Goal: Information Seeking & Learning: Understand process/instructions

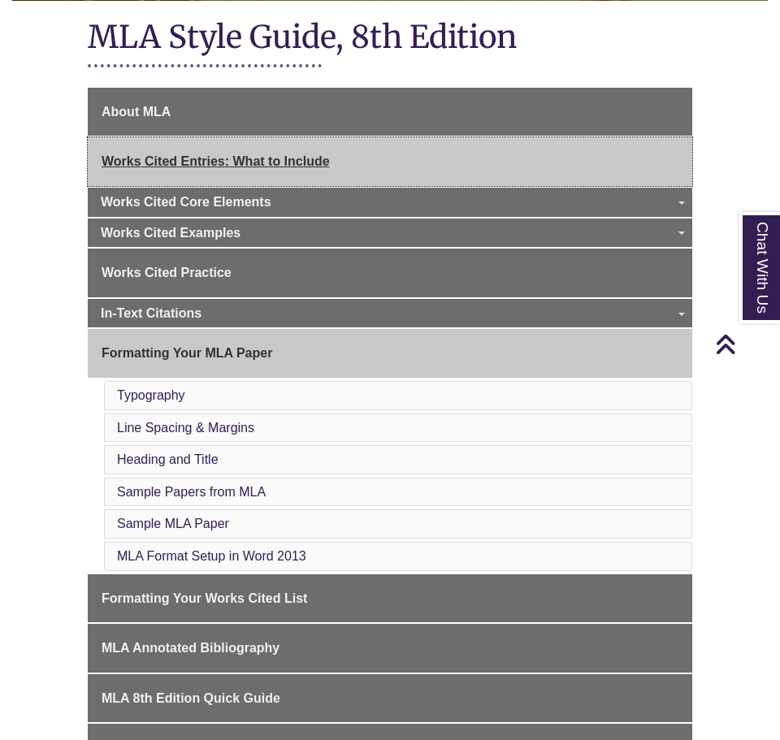
scroll to position [395, 0]
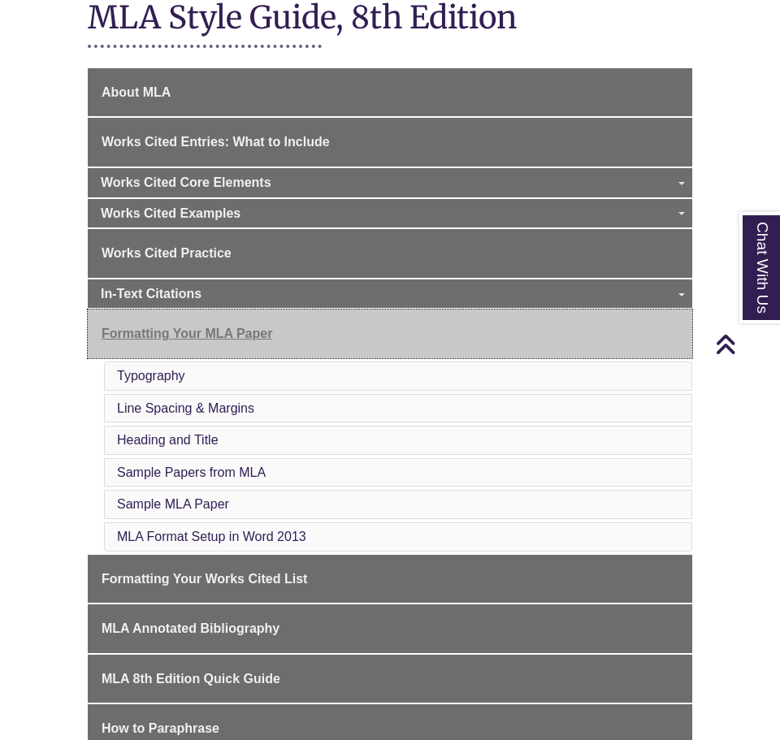
click at [202, 326] on span "Formatting Your MLA Paper" at bounding box center [186, 333] width 171 height 14
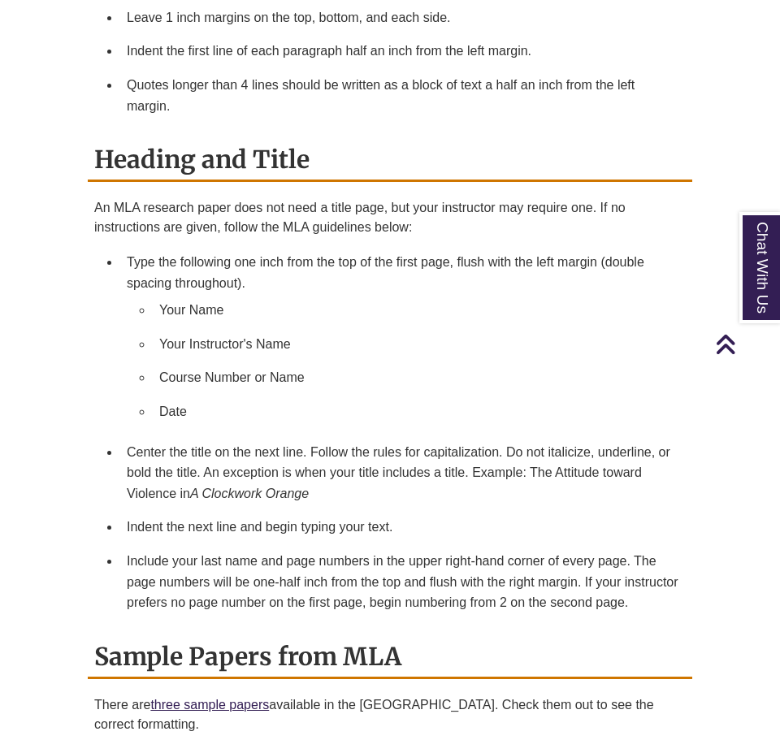
scroll to position [1421, 0]
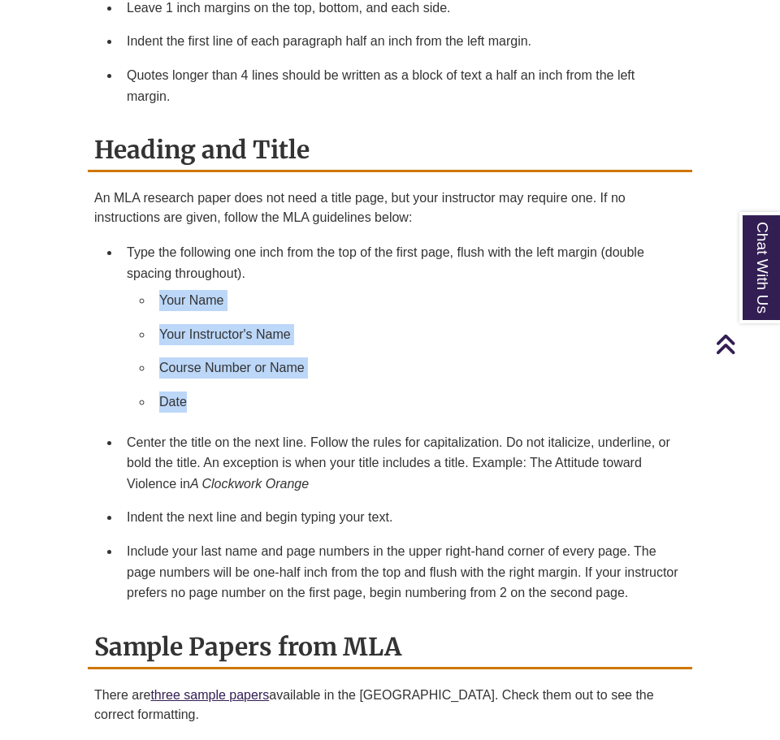
drag, startPoint x: 204, startPoint y: 382, endPoint x: 149, endPoint y: 270, distance: 123.8
click at [149, 283] on ul "Your Name Your Instructor's Name Course Number or Name Date" at bounding box center [403, 350] width 552 height 135
copy ul "Your Name Your Instructor's Name Course Number or Name Date"
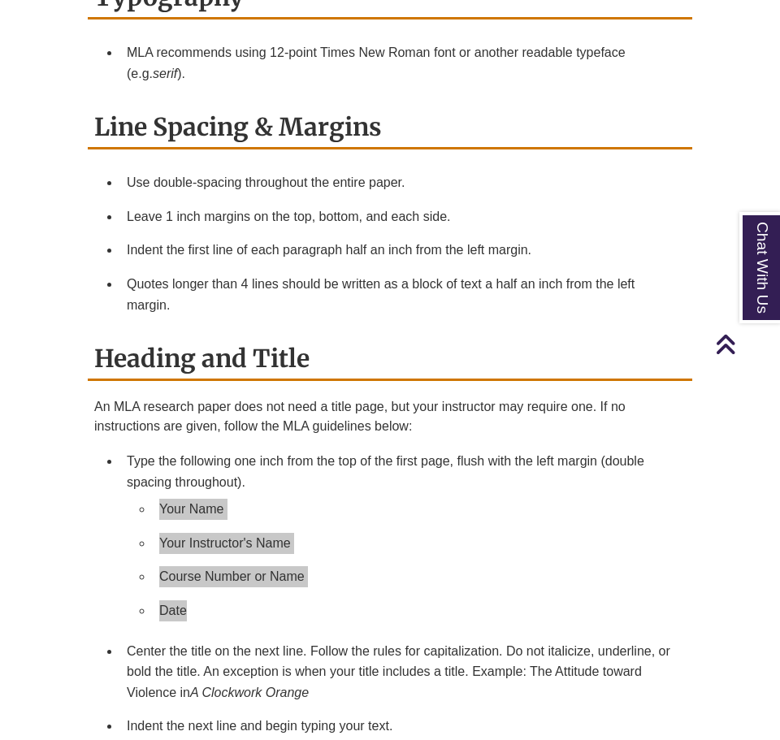
scroll to position [1209, 0]
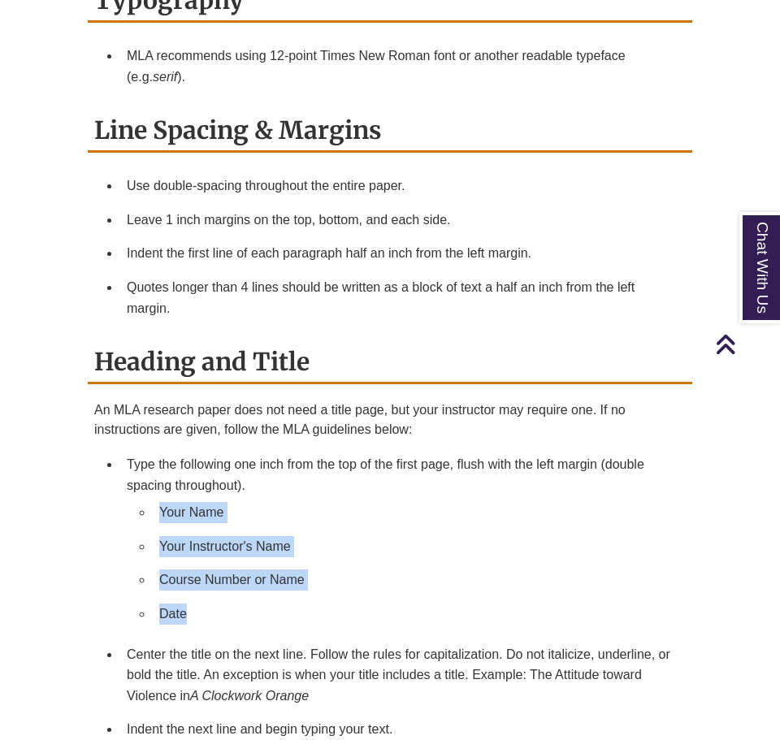
click at [432, 495] on li "Your Name" at bounding box center [416, 512] width 526 height 34
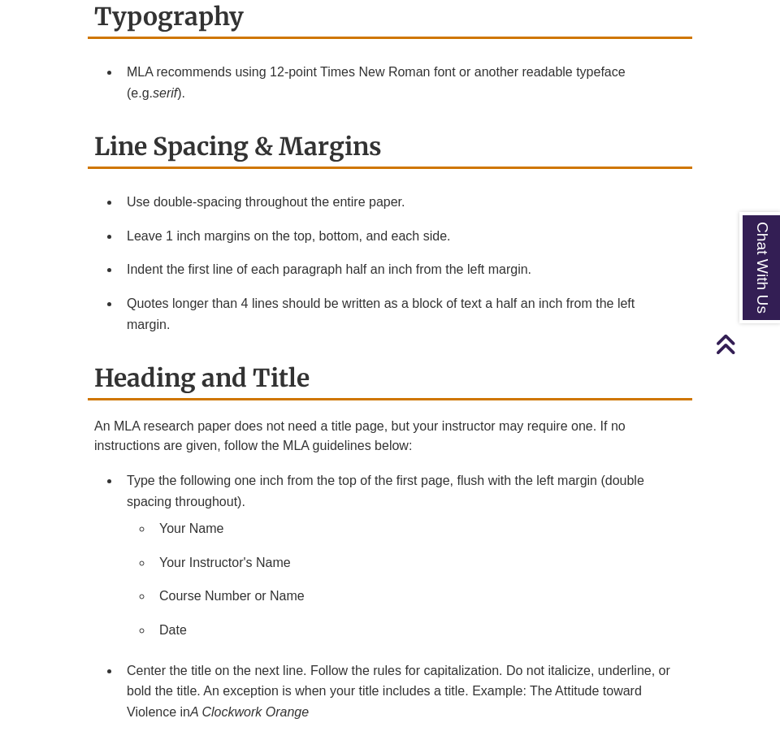
scroll to position [1192, 0]
